Goal: Use online tool/utility: Utilize a website feature to perform a specific function

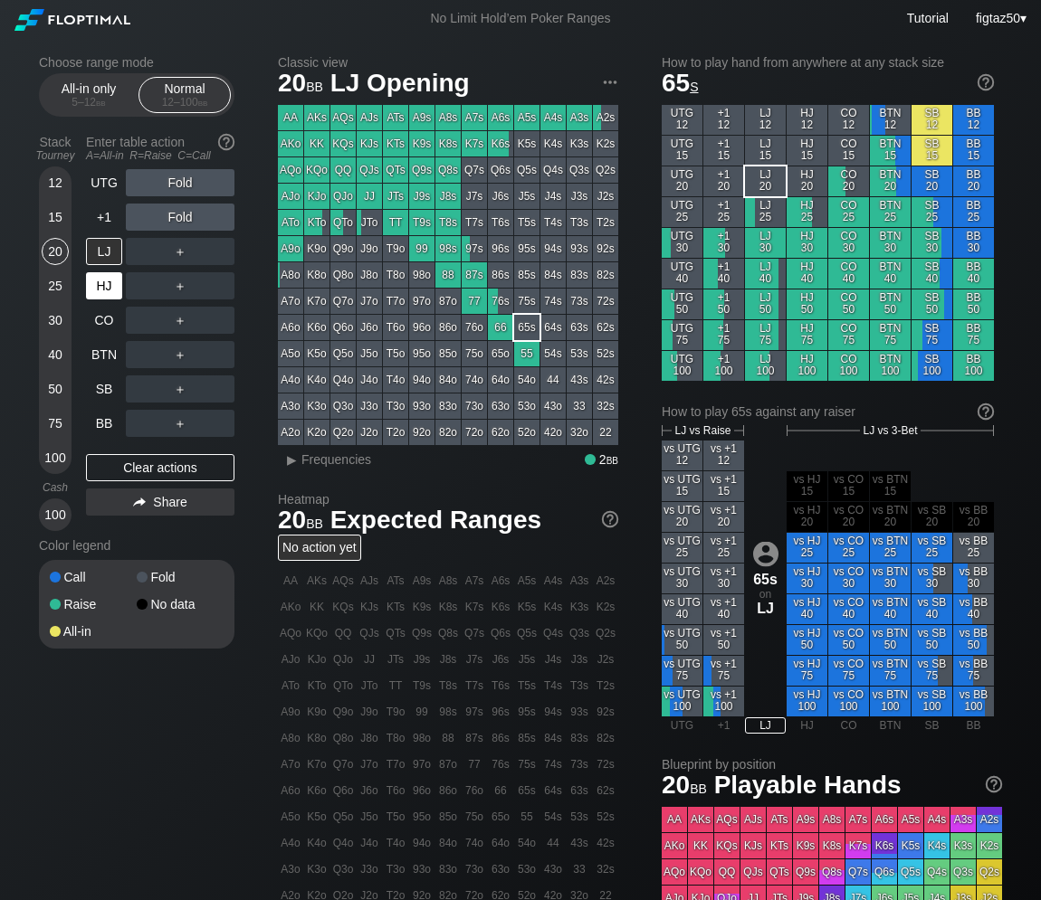
click at [108, 290] on div "HJ" at bounding box center [104, 285] width 36 height 27
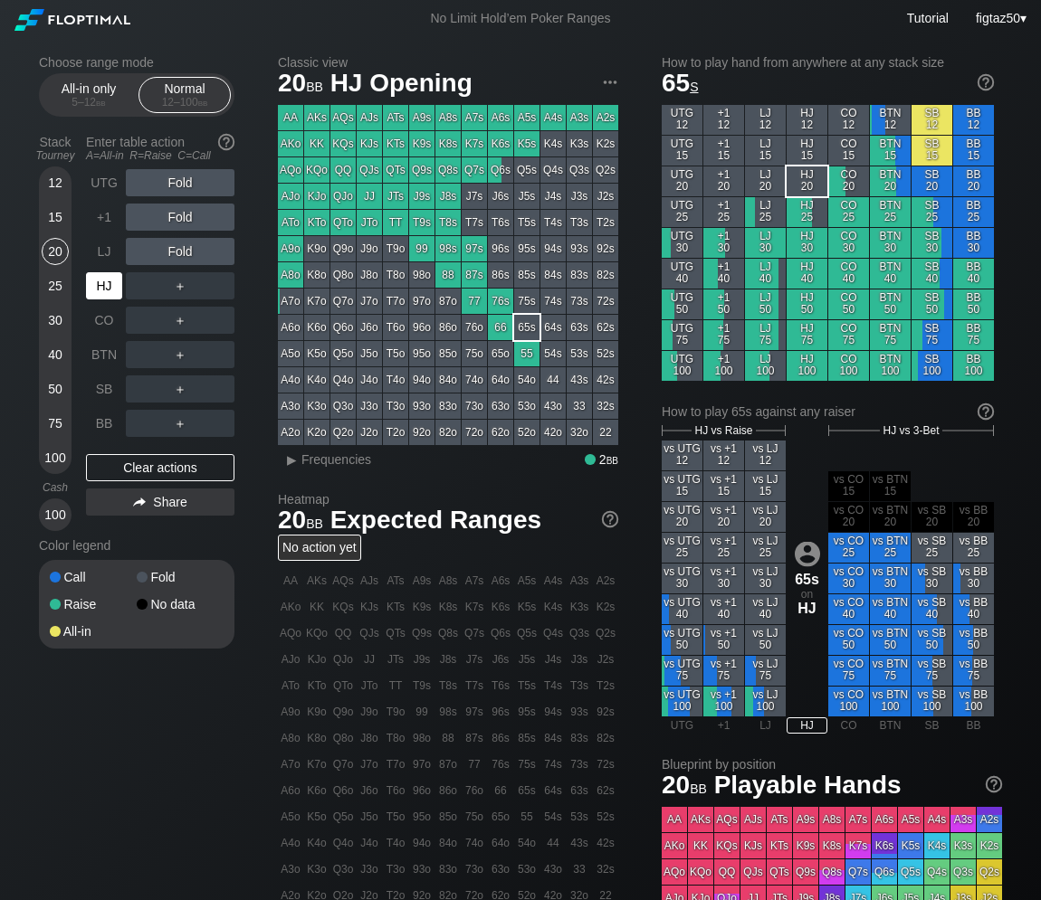
click at [108, 290] on div "HJ" at bounding box center [104, 285] width 36 height 27
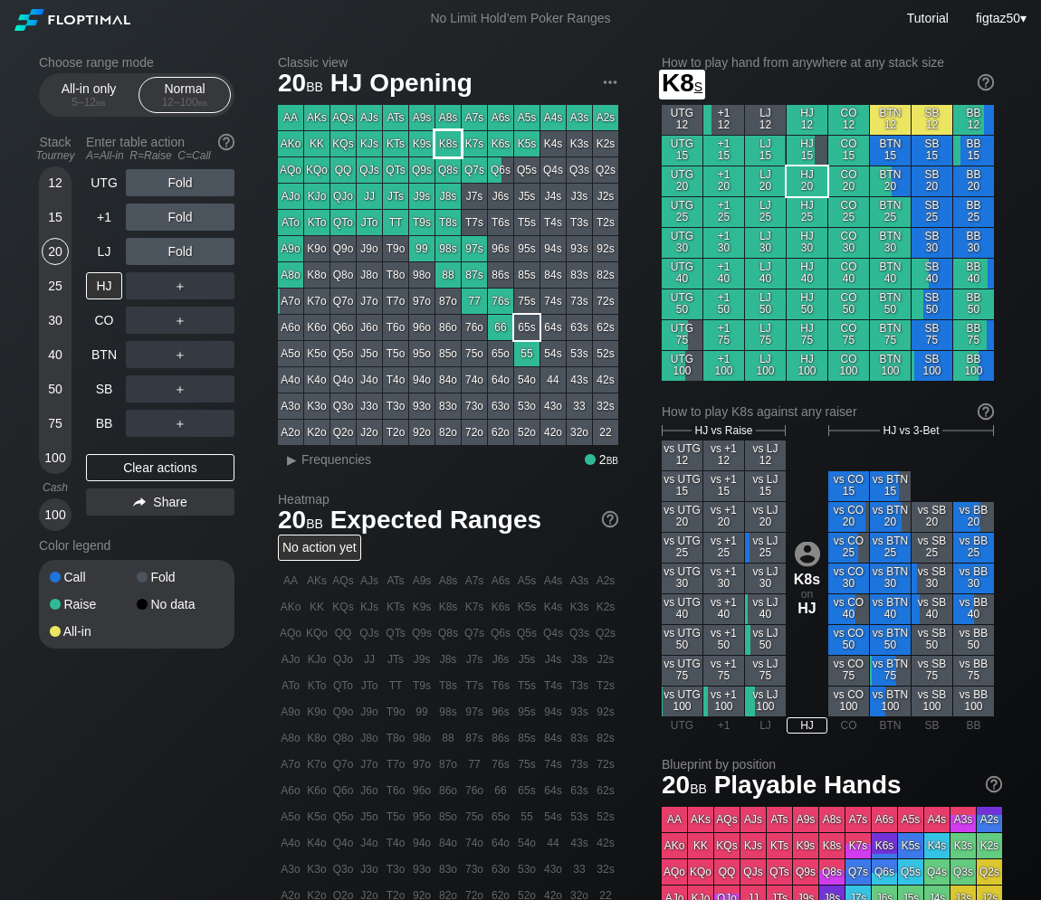
click at [453, 140] on div "K8s" at bounding box center [447, 143] width 25 height 25
click at [53, 254] on div "20" at bounding box center [55, 251] width 27 height 27
click at [59, 218] on div "15" at bounding box center [55, 217] width 27 height 27
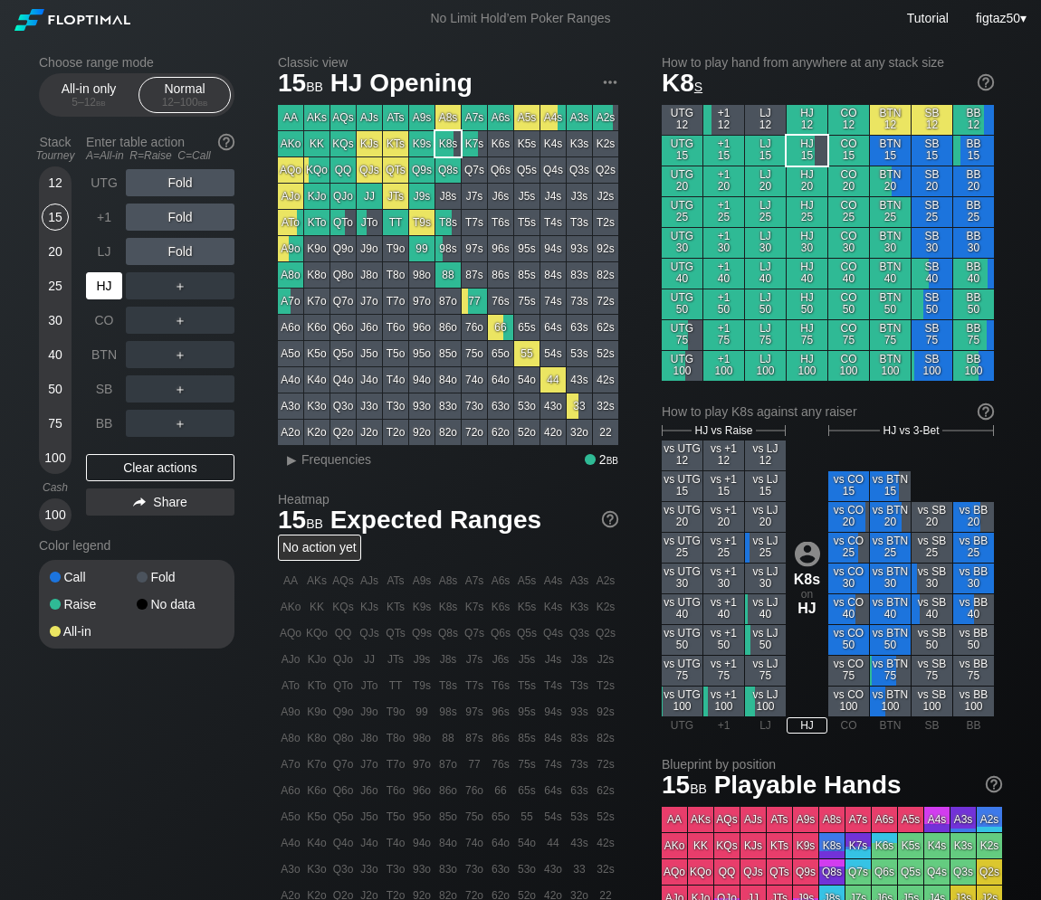
scroll to position [1, 0]
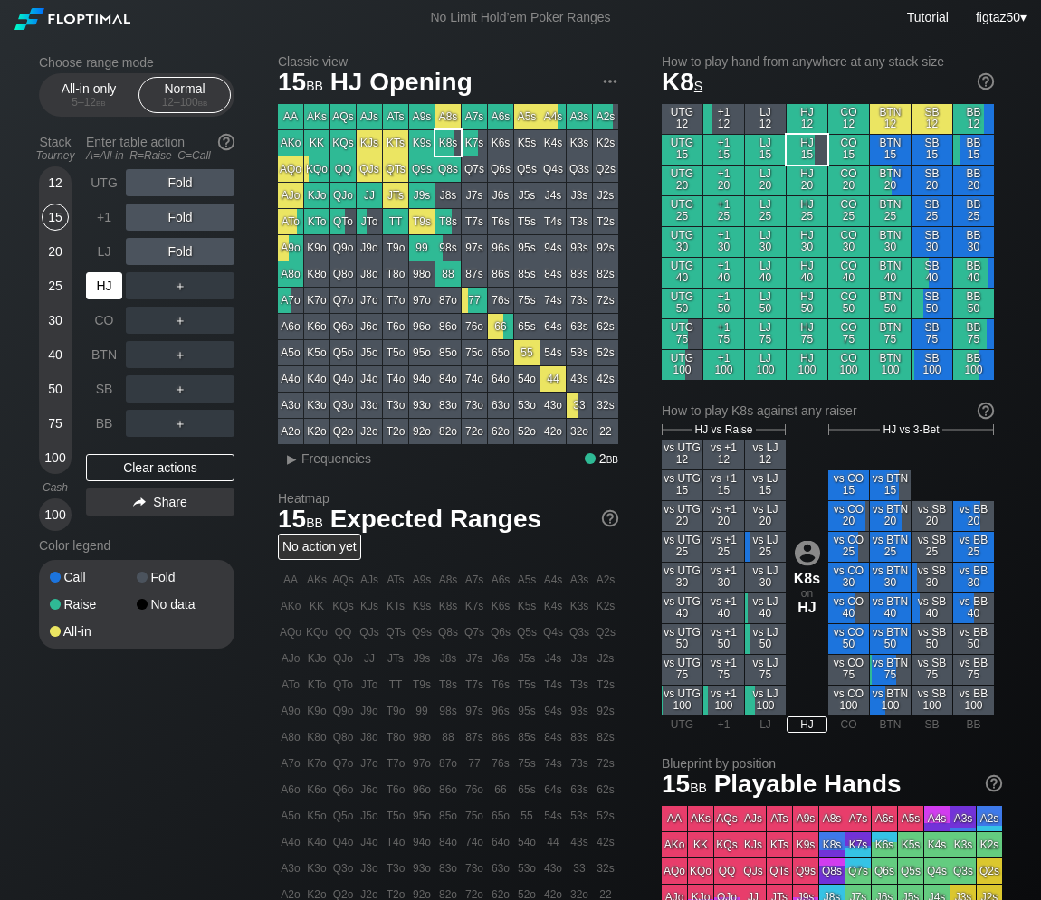
click at [106, 291] on div "HJ" at bounding box center [104, 285] width 36 height 27
click at [450, 145] on div "K8s" at bounding box center [447, 142] width 25 height 25
click at [314, 458] on span "Frequencies" at bounding box center [336, 459] width 70 height 14
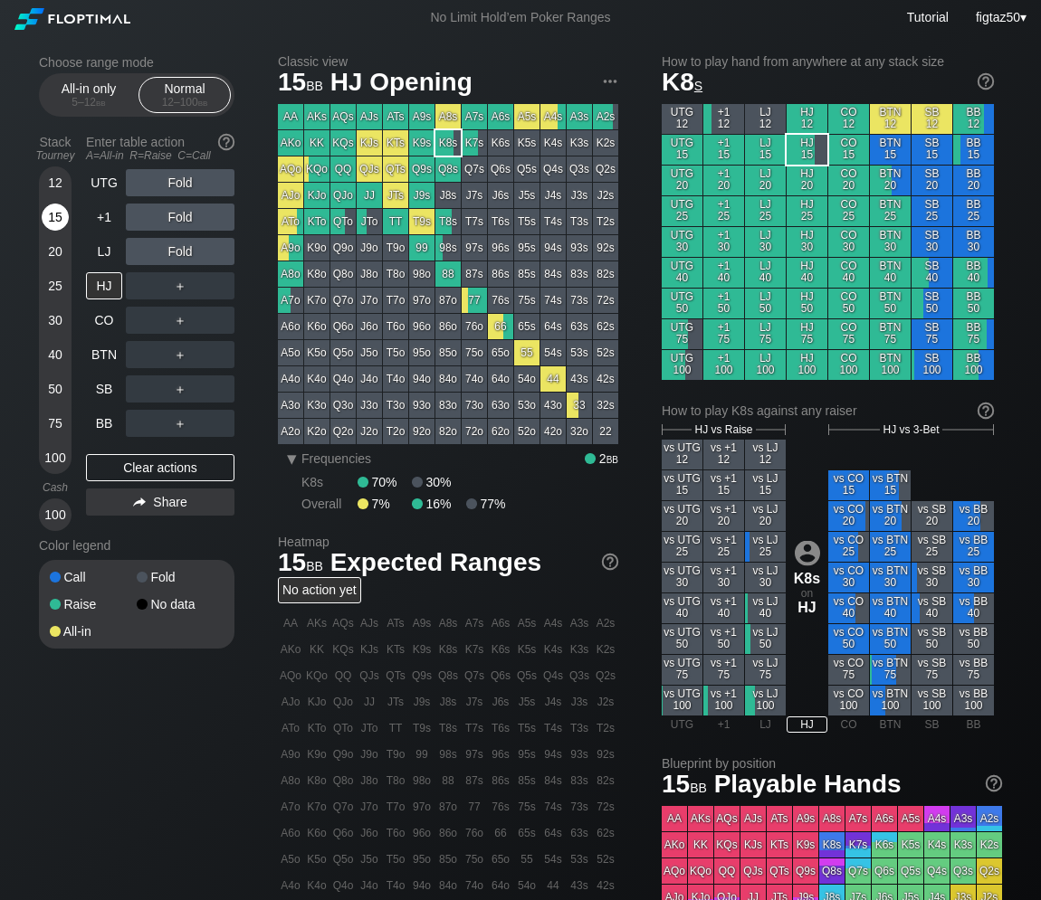
click at [50, 225] on div "15" at bounding box center [55, 217] width 27 height 27
click at [52, 225] on div "15" at bounding box center [55, 217] width 27 height 27
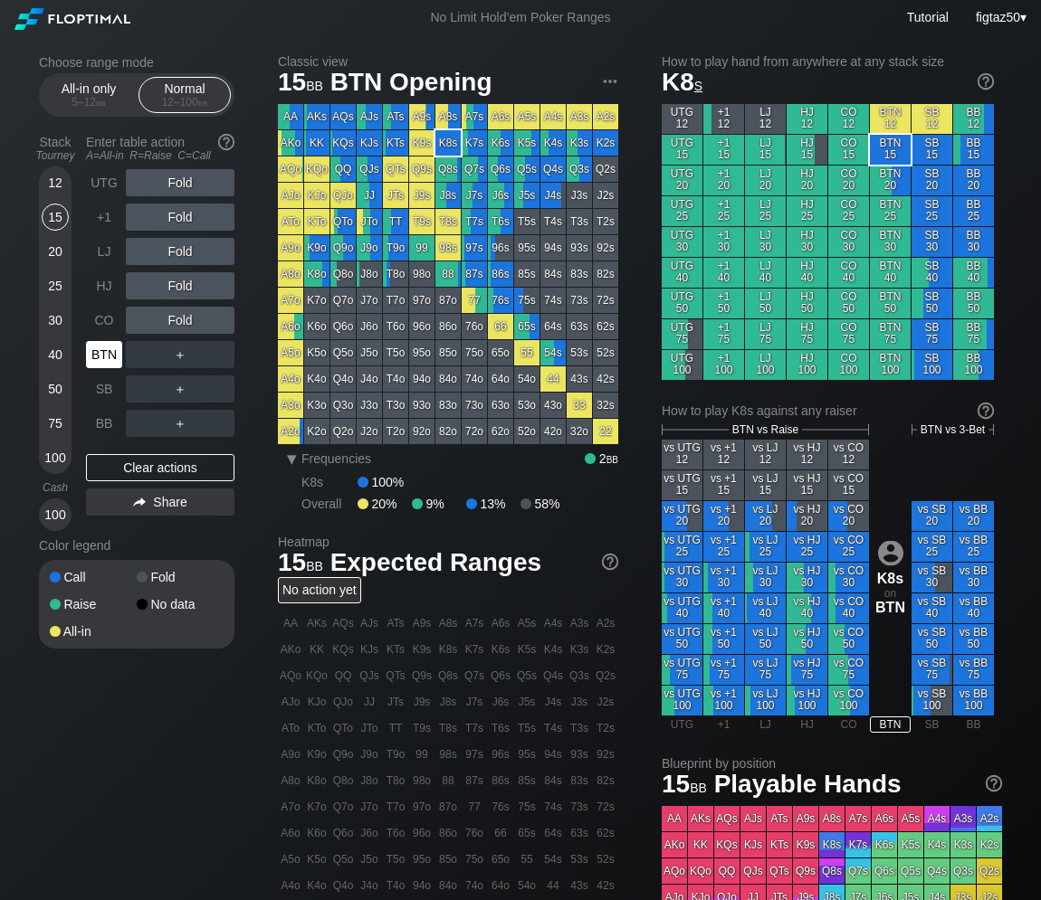
click at [106, 358] on div "BTN" at bounding box center [104, 354] width 36 height 27
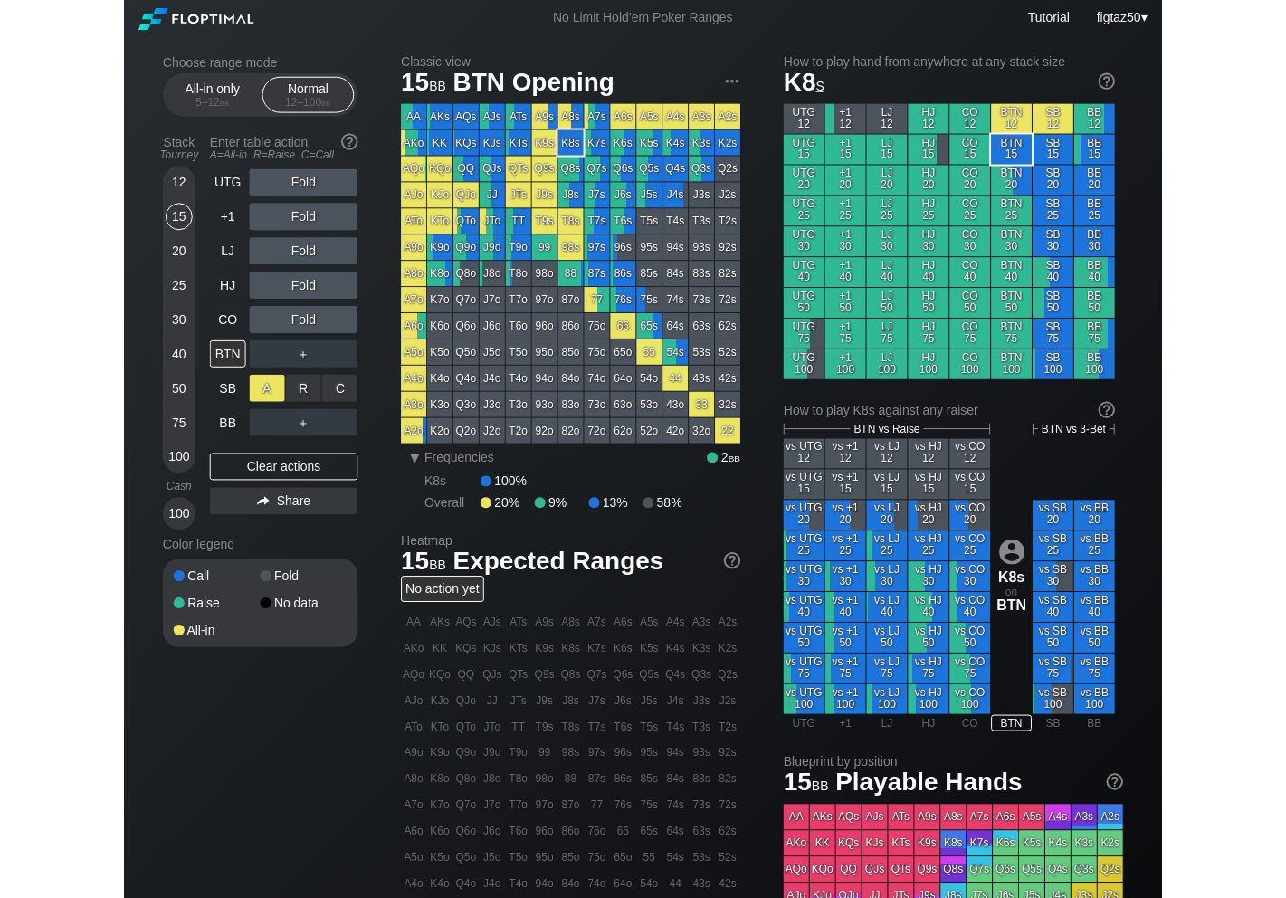
scroll to position [2, 0]
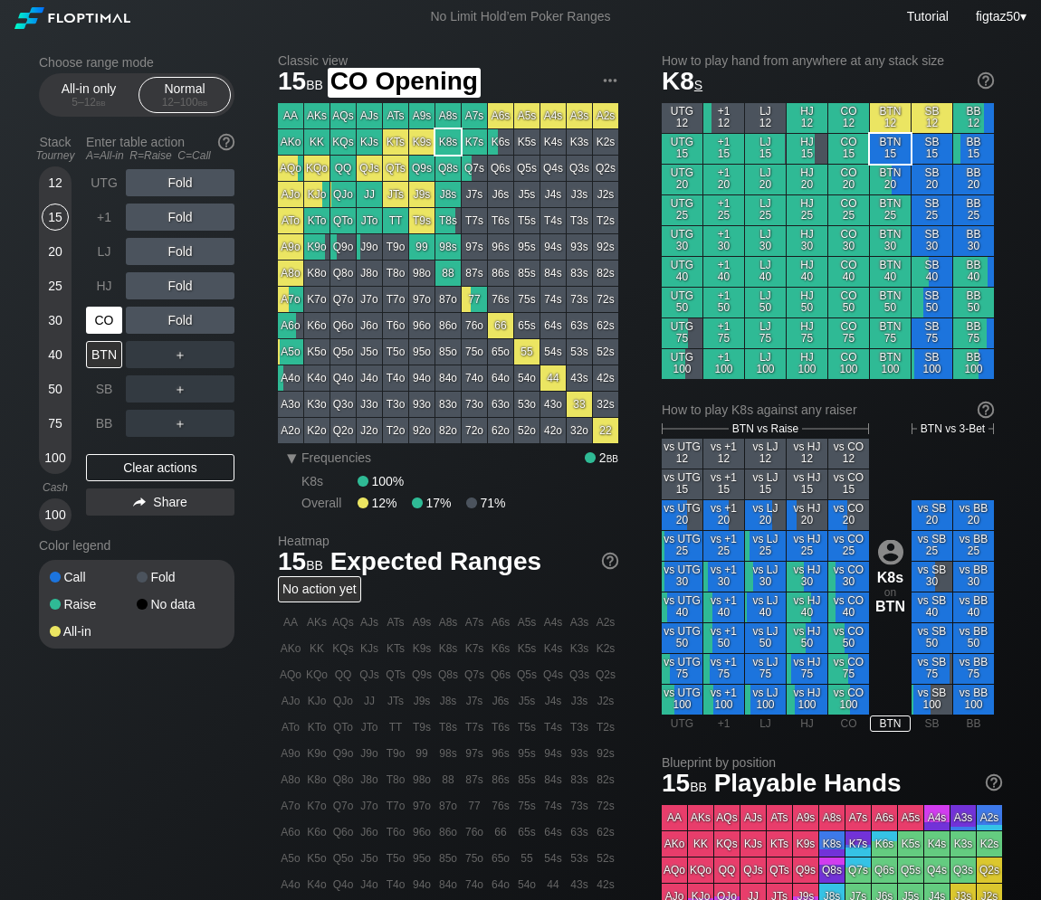
click at [106, 324] on div "CO" at bounding box center [104, 320] width 36 height 27
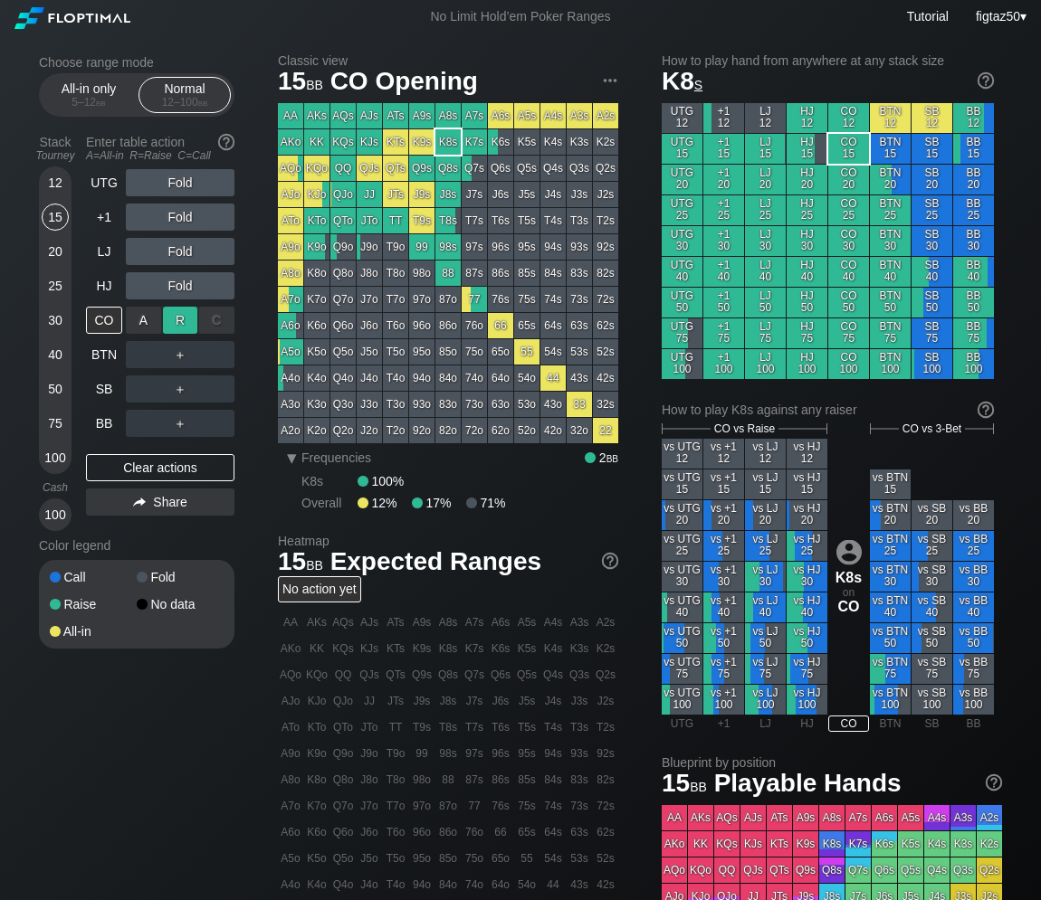
click at [176, 327] on div "R ✕" at bounding box center [180, 320] width 35 height 27
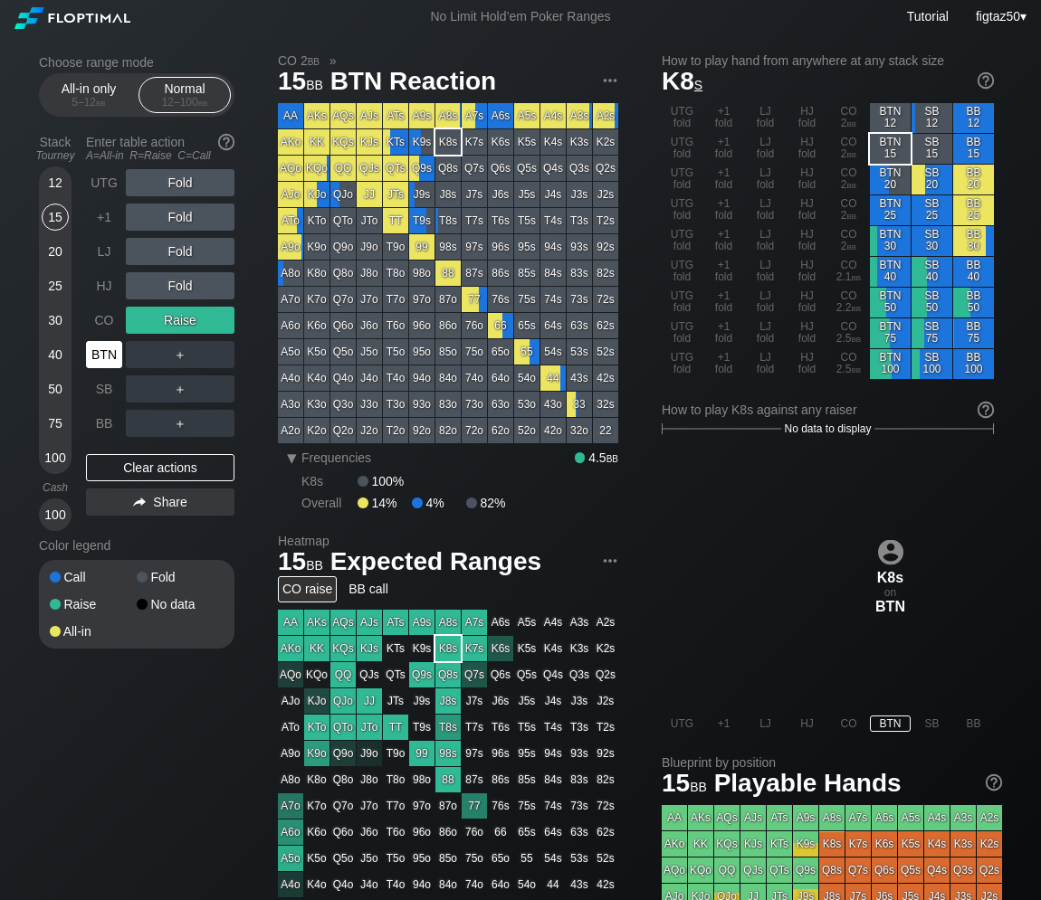
click at [112, 356] on div "BTN" at bounding box center [104, 354] width 36 height 27
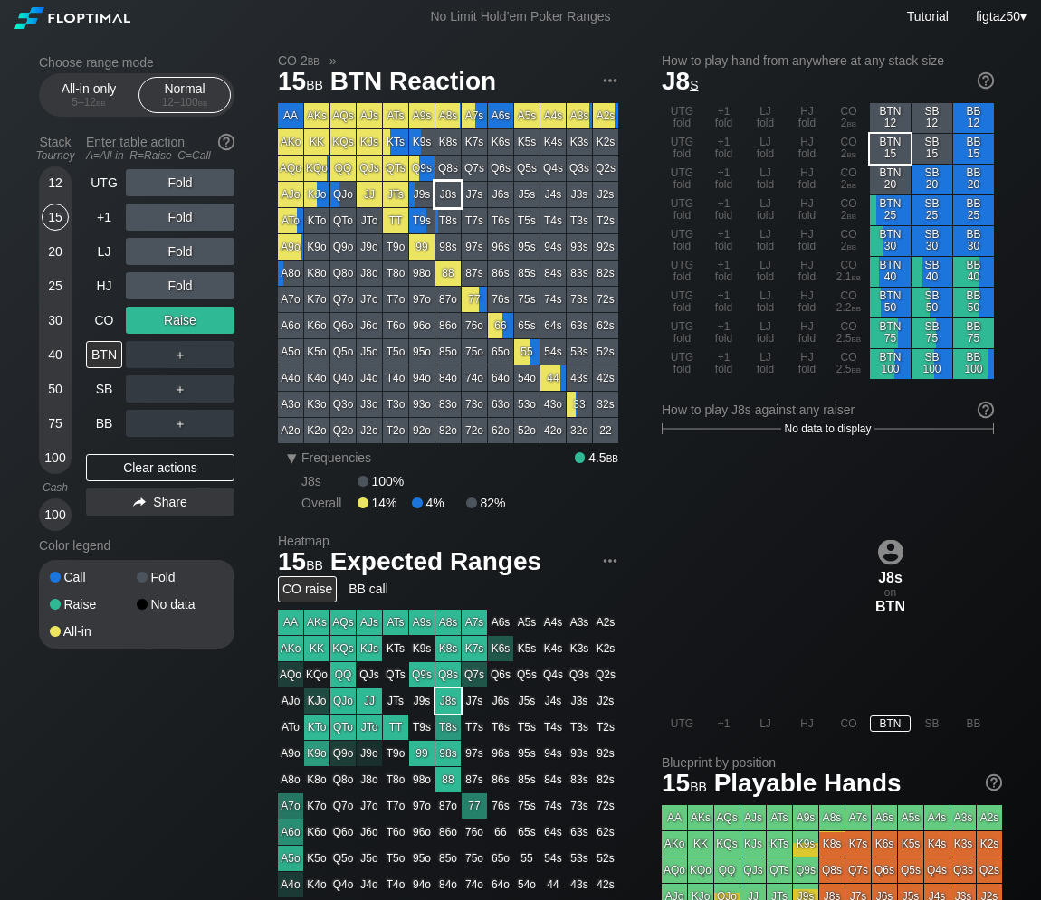
click at [459, 193] on div "J8s" at bounding box center [447, 194] width 25 height 25
click at [107, 325] on div "CO" at bounding box center [104, 320] width 36 height 27
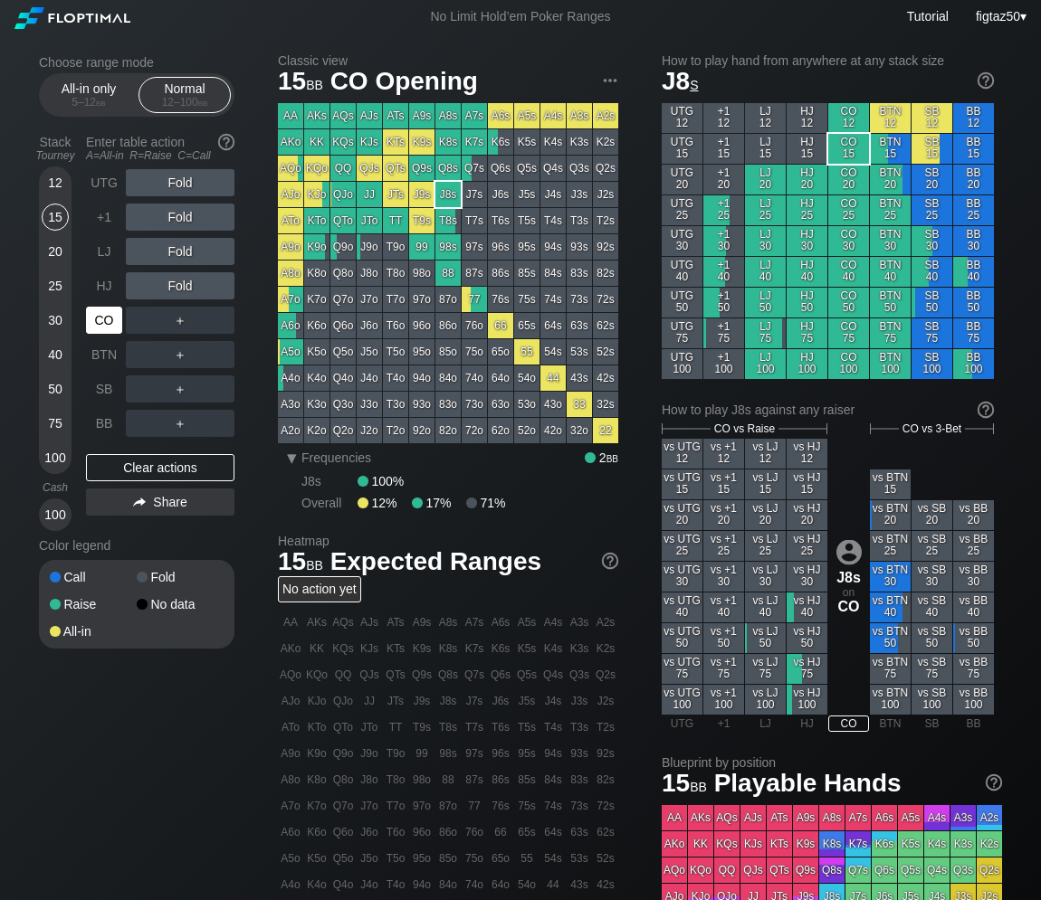
click at [107, 325] on div "CO" at bounding box center [104, 320] width 36 height 27
click at [100, 282] on div "HJ" at bounding box center [104, 285] width 36 height 27
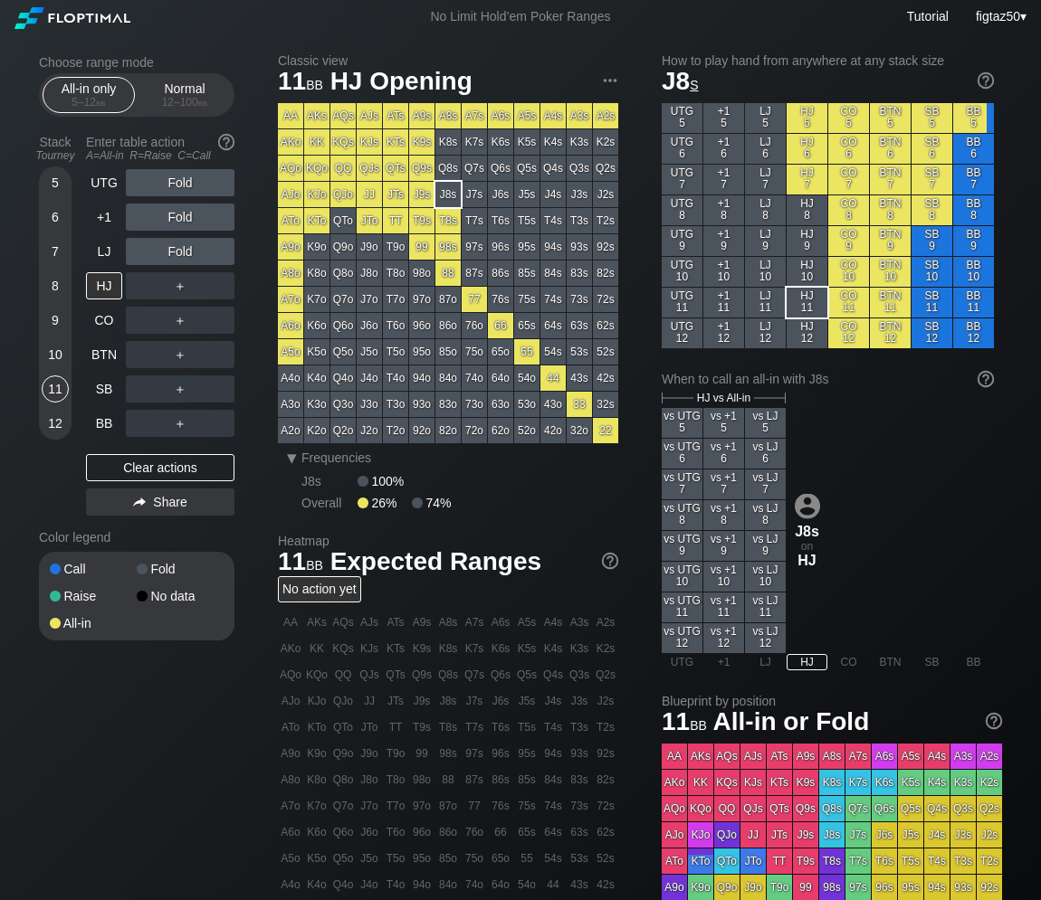
drag, startPoint x: 214, startPoint y: 827, endPoint x: 26, endPoint y: 358, distance: 504.8
click at [0, 0] on div "No Limit Hold’em Poker Ranges Tutorial figtaz50 ▾ Choose range mode All-in only…" at bounding box center [520, 646] width 1041 height 1296
